Goal: Check status

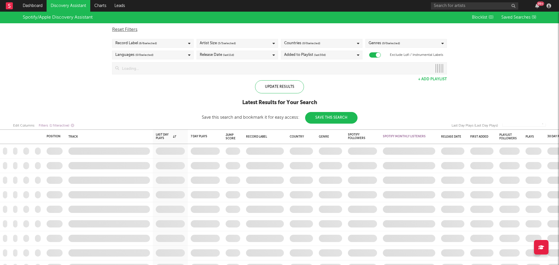
checkbox input "true"
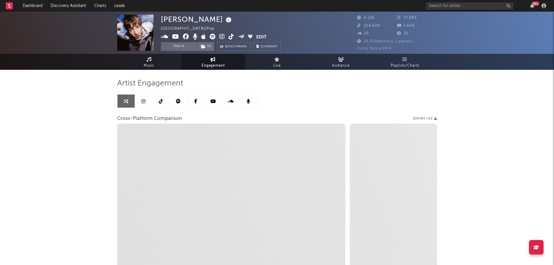
select select "1w"
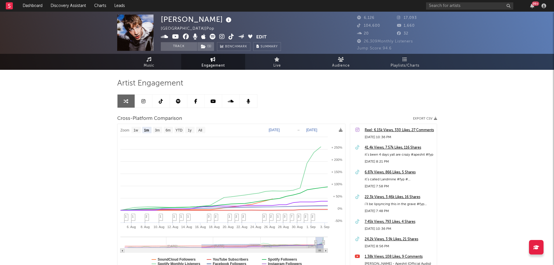
select select "1m"
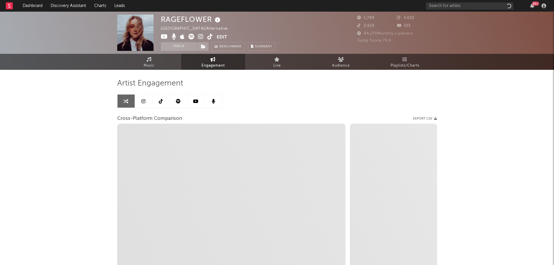
select select "1w"
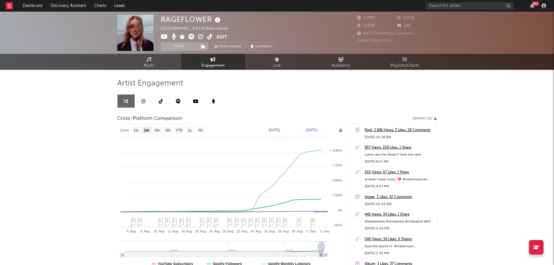
select select "1m"
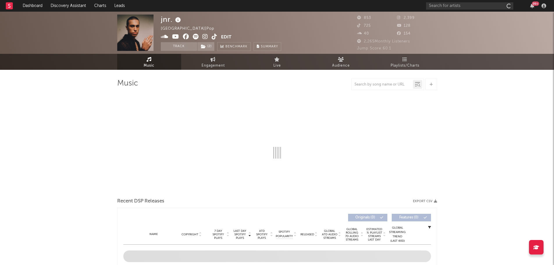
select select "1w"
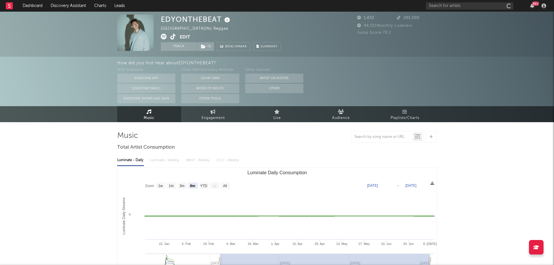
select select "6m"
